Goal: Task Accomplishment & Management: Complete application form

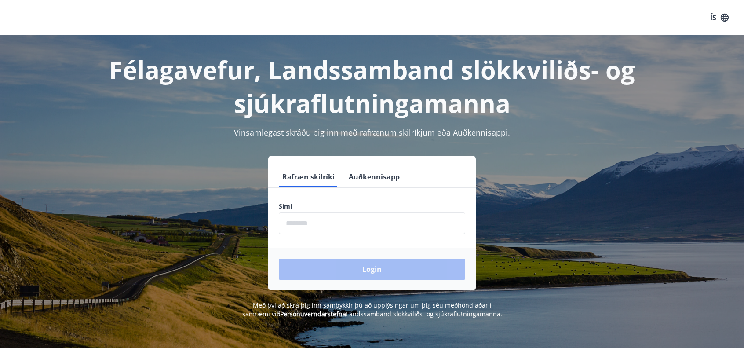
click at [359, 218] on input "phone" at bounding box center [372, 223] width 186 height 22
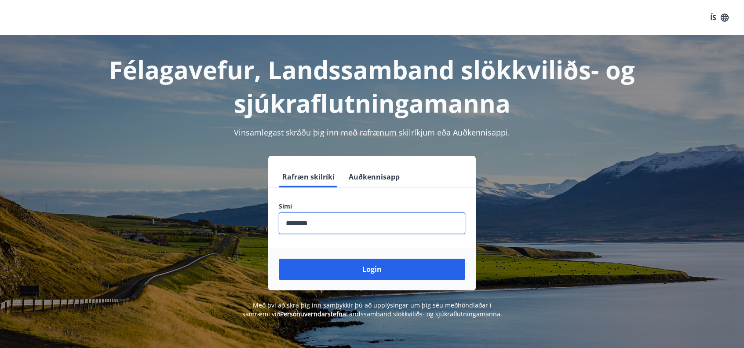
type input "********"
click at [279, 258] on button "Login" at bounding box center [372, 268] width 186 height 21
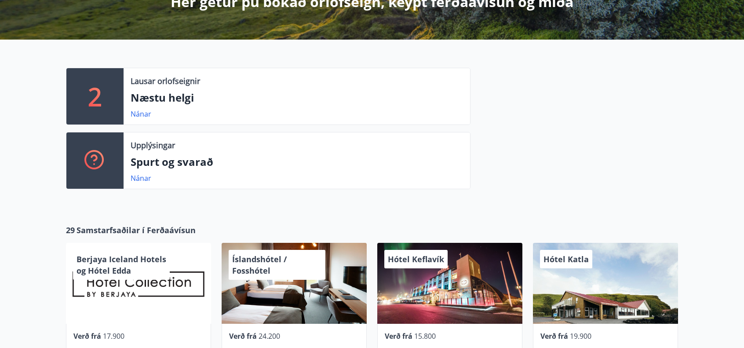
scroll to position [180, 0]
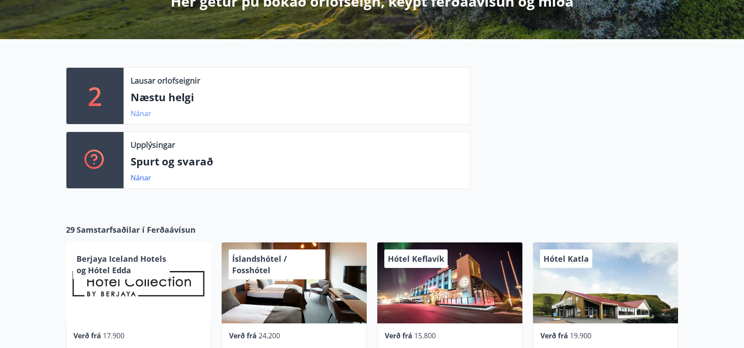
click at [134, 112] on link "Nánar" at bounding box center [141, 114] width 21 height 10
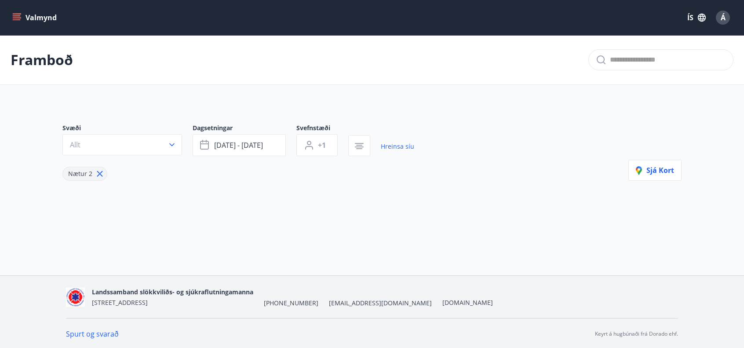
type input "*"
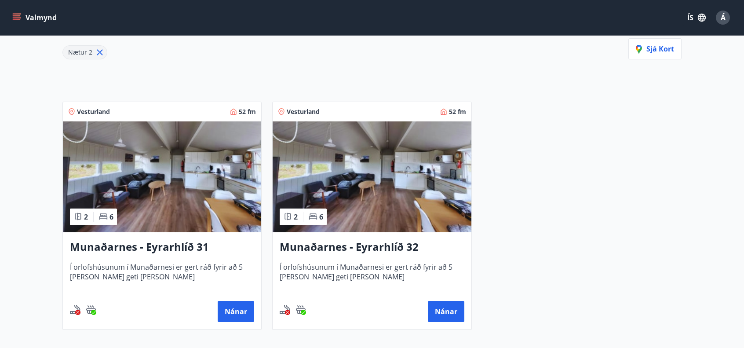
scroll to position [122, 0]
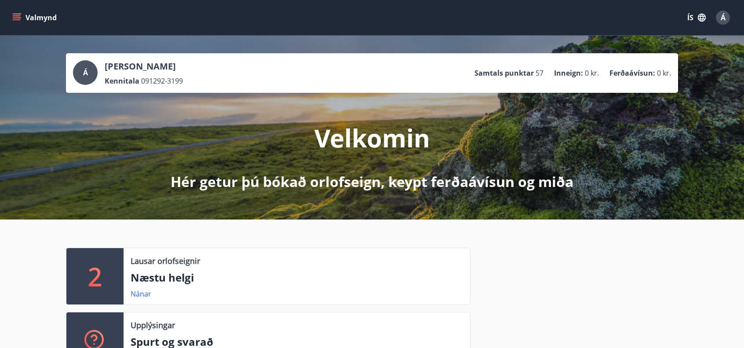
click at [25, 15] on button "Valmynd" at bounding box center [36, 18] width 50 height 16
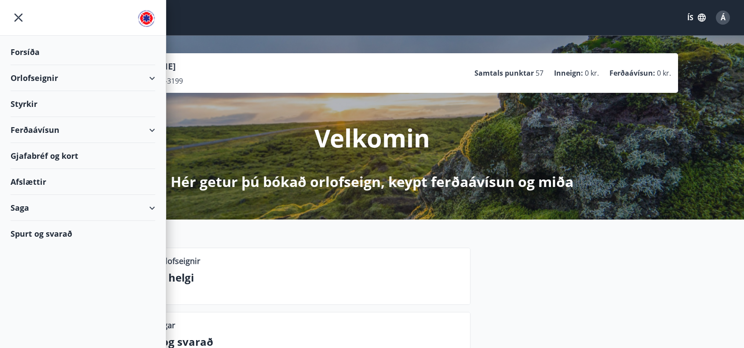
click at [97, 106] on div "Styrkir" at bounding box center [83, 104] width 145 height 26
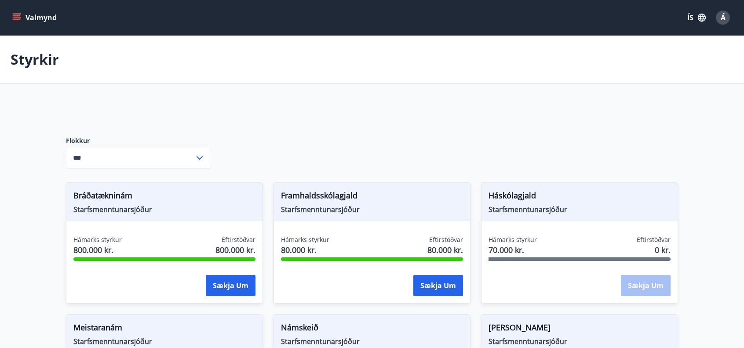
type input "***"
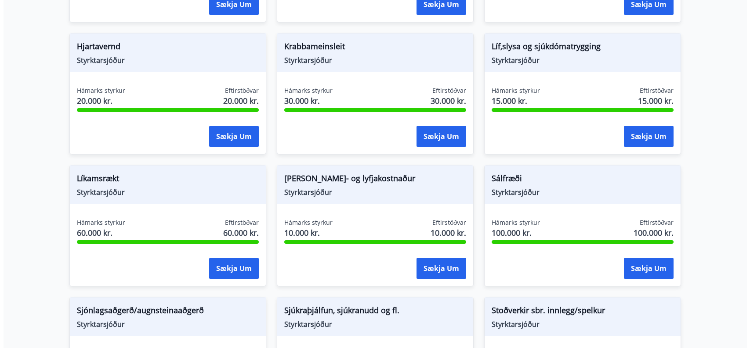
scroll to position [739, 0]
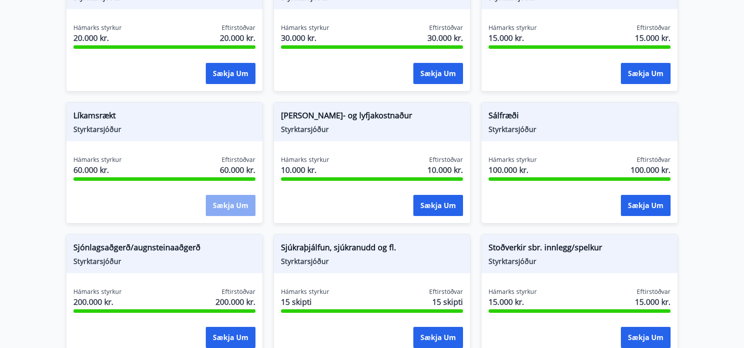
click at [229, 202] on button "Sækja um" at bounding box center [231, 205] width 50 height 21
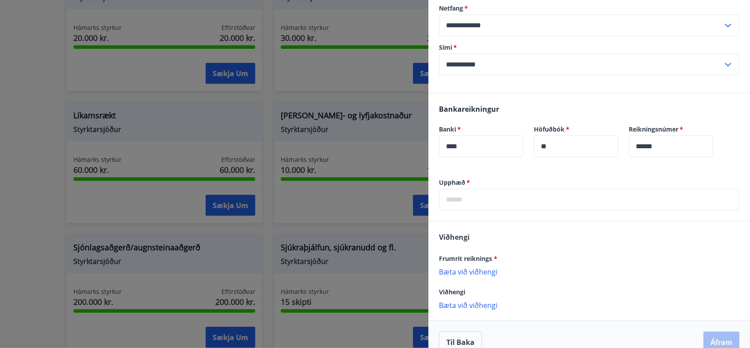
scroll to position [206, 0]
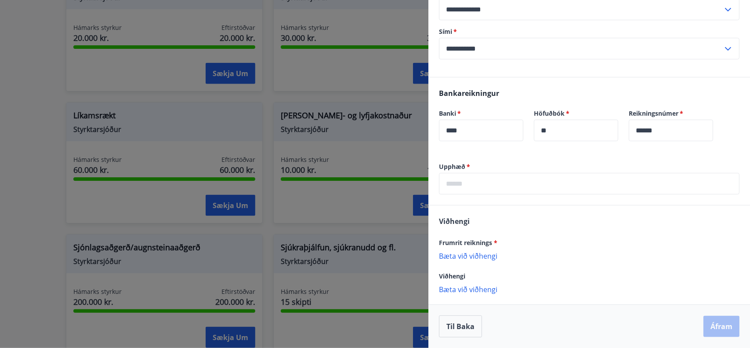
click at [488, 257] on p "Bæta við viðhengi" at bounding box center [589, 255] width 301 height 9
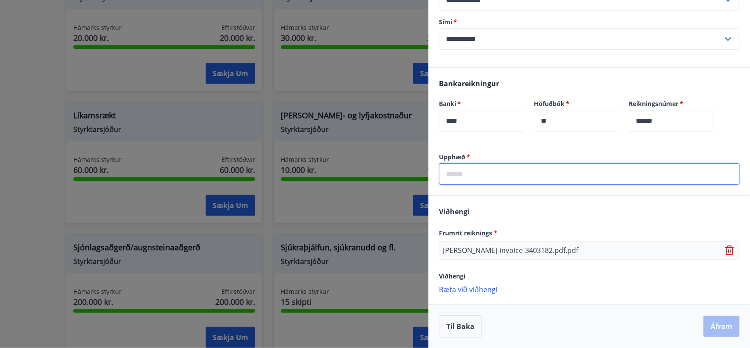
click at [475, 184] on input "text" at bounding box center [589, 174] width 301 height 22
type input "*****"
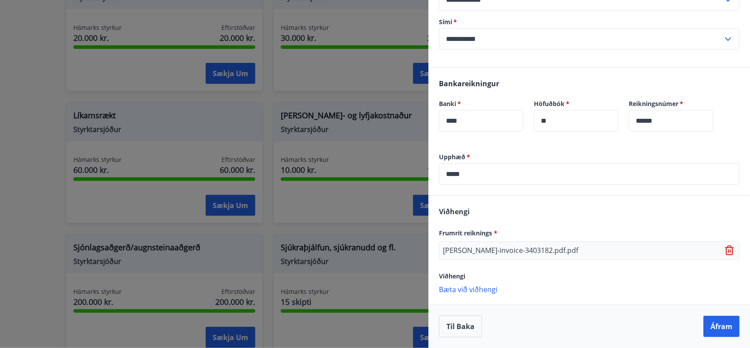
click at [516, 233] on div "[PERSON_NAME] reiknings * [PERSON_NAME]-invoice-3403182.pdf.pdf Viðhengi [PERSO…" at bounding box center [589, 250] width 322 height 108
click at [720, 330] on button "Áfram" at bounding box center [722, 326] width 36 height 21
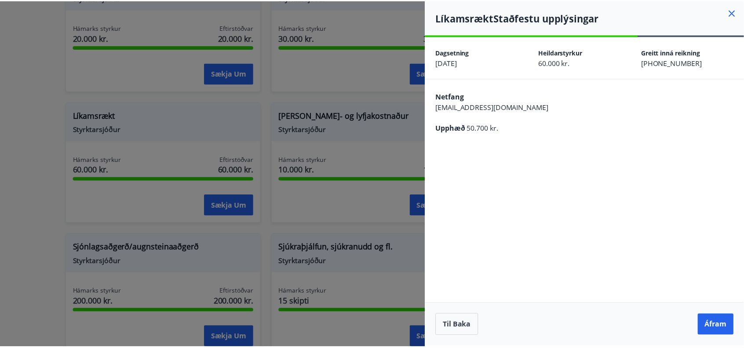
scroll to position [0, 0]
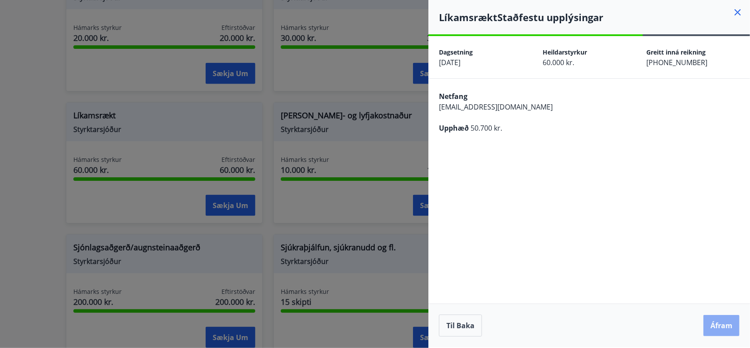
click at [718, 324] on button "Áfram" at bounding box center [722, 325] width 36 height 21
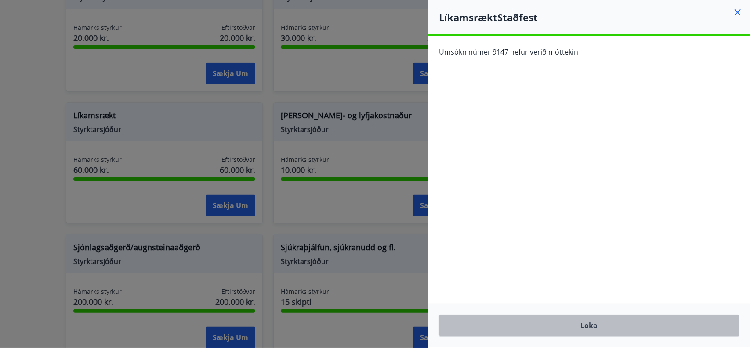
click at [602, 329] on button "Loka" at bounding box center [589, 325] width 301 height 22
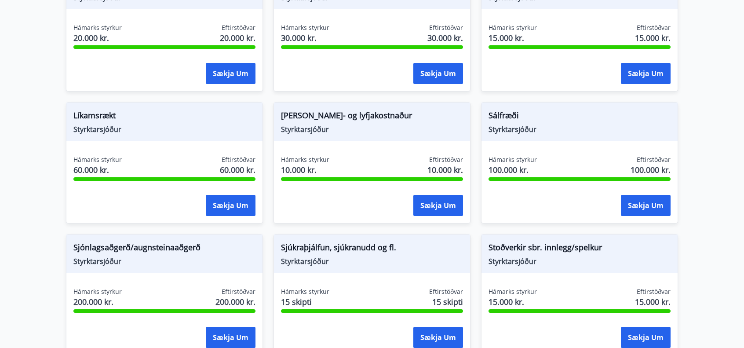
drag, startPoint x: 704, startPoint y: 222, endPoint x: 704, endPoint y: 226, distance: 4.5
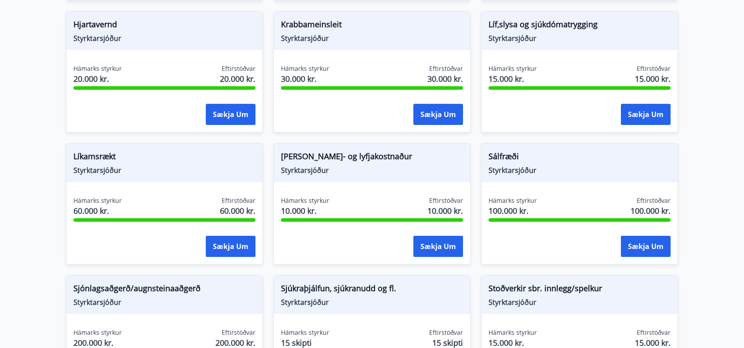
scroll to position [699, 0]
